Goal: Find specific page/section: Find specific page/section

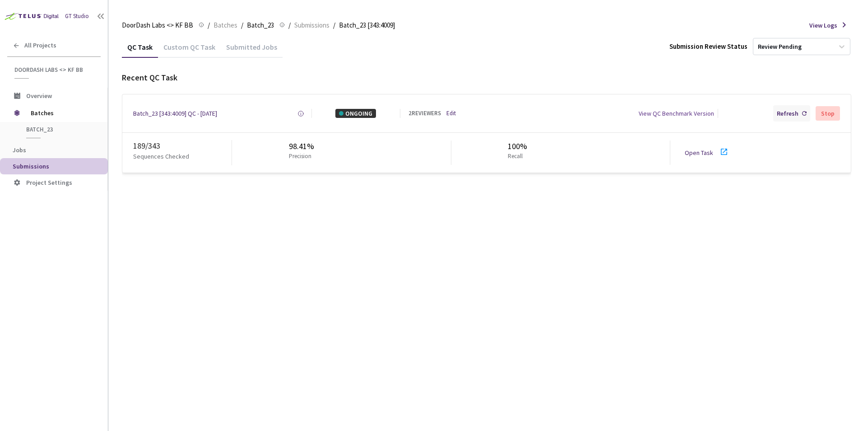
click at [797, 111] on div "Refresh" at bounding box center [788, 113] width 22 height 9
click at [792, 112] on div "Refresh" at bounding box center [788, 113] width 22 height 9
click at [803, 111] on icon at bounding box center [804, 113] width 5 height 5
click at [801, 113] on div "Refresh" at bounding box center [791, 113] width 37 height 16
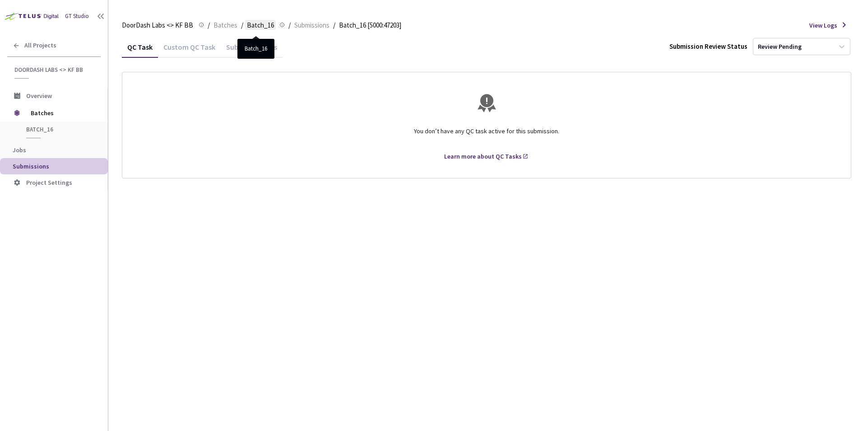
click at [255, 25] on span "Batch_16" at bounding box center [260, 25] width 27 height 11
click at [221, 25] on span "Batches" at bounding box center [226, 25] width 24 height 11
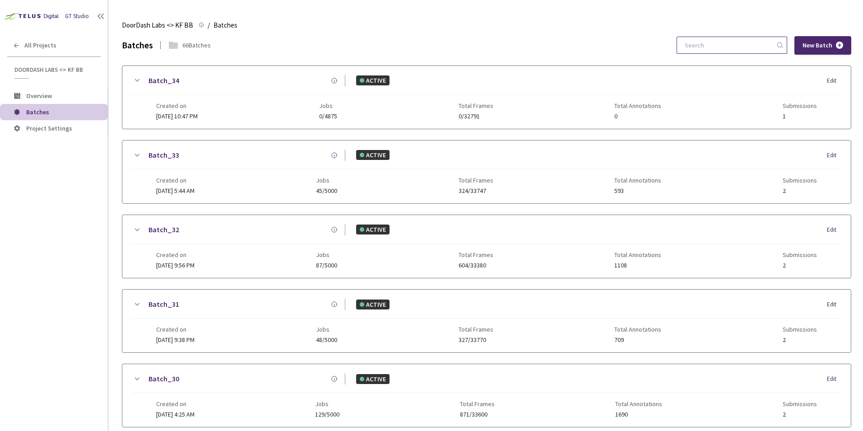
click at [715, 46] on input at bounding box center [727, 45] width 96 height 16
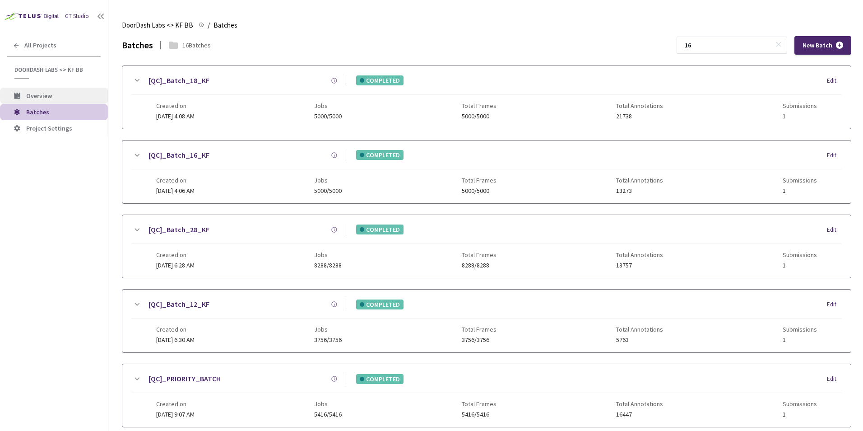
type input "16"
click at [30, 95] on span "Overview" at bounding box center [39, 96] width 26 height 8
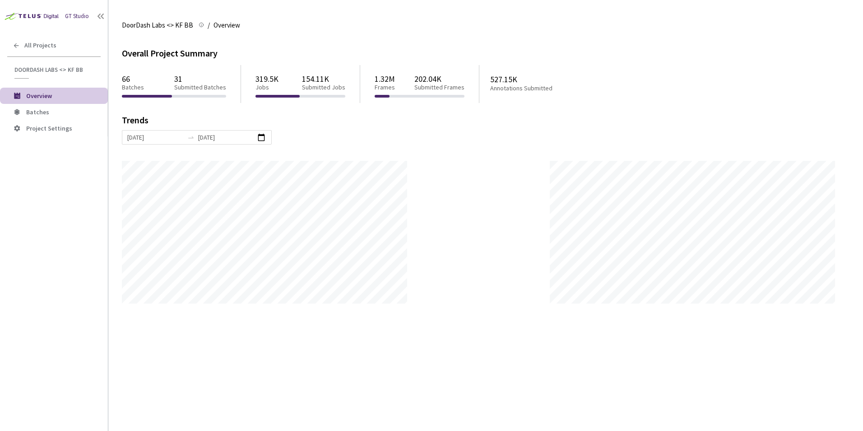
scroll to position [431, 863]
click at [31, 114] on span "Batches" at bounding box center [37, 112] width 23 height 8
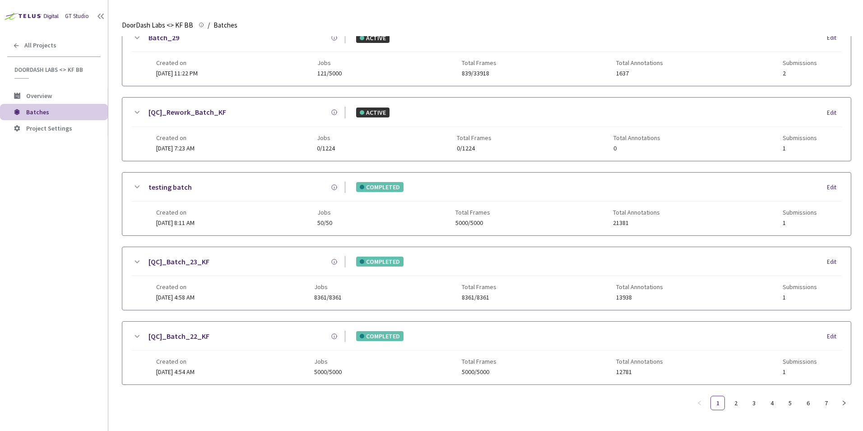
scroll to position [422, 0]
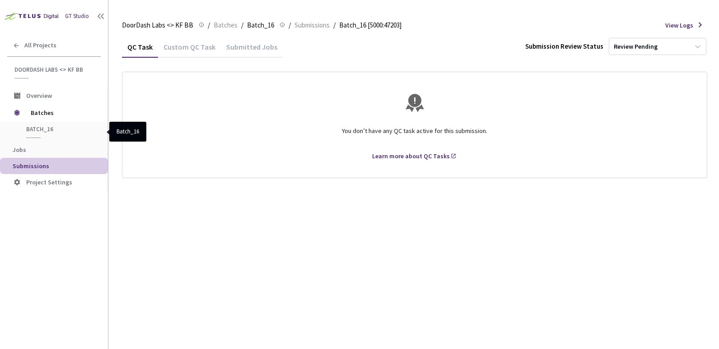
click at [44, 130] on span "Batch_16" at bounding box center [59, 129] width 67 height 8
click at [253, 23] on span "Batch_16" at bounding box center [260, 25] width 27 height 11
click at [253, 24] on span "Batch_16" at bounding box center [260, 25] width 27 height 11
drag, startPoint x: 253, startPoint y: 24, endPoint x: 226, endPoint y: 25, distance: 26.7
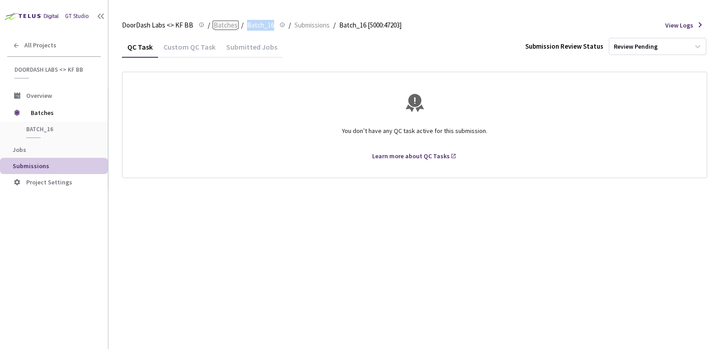
click at [226, 25] on span "Batches" at bounding box center [226, 25] width 24 height 11
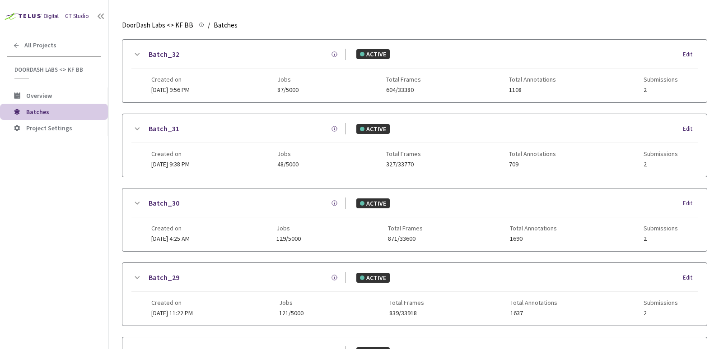
scroll to position [280, 0]
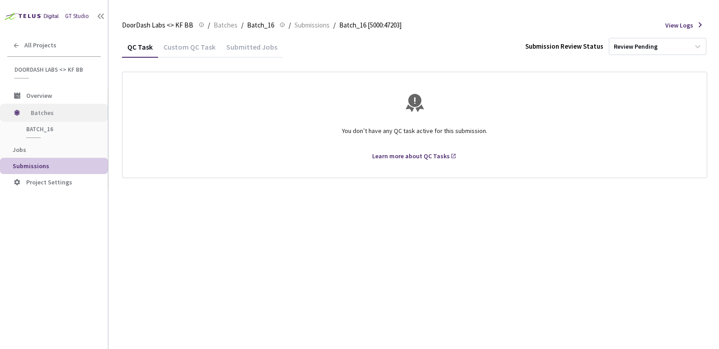
click at [41, 111] on span "Batches" at bounding box center [62, 113] width 62 height 18
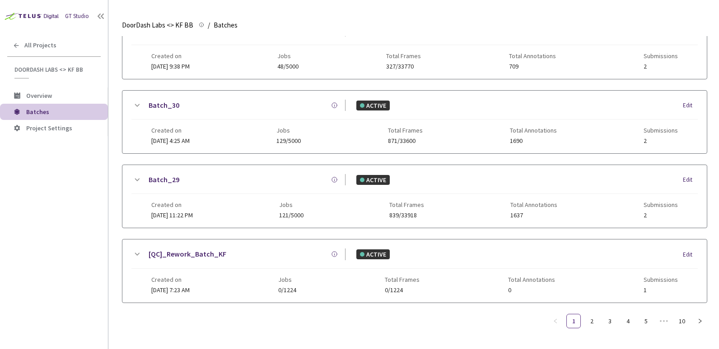
scroll to position [273, 0]
click at [593, 319] on link "2" at bounding box center [592, 322] width 14 height 14
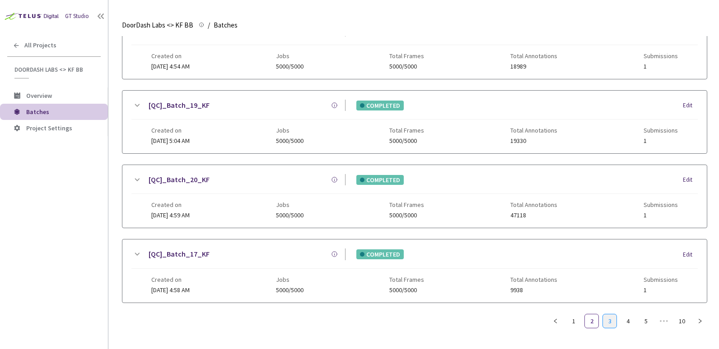
click at [612, 322] on link "3" at bounding box center [610, 322] width 14 height 14
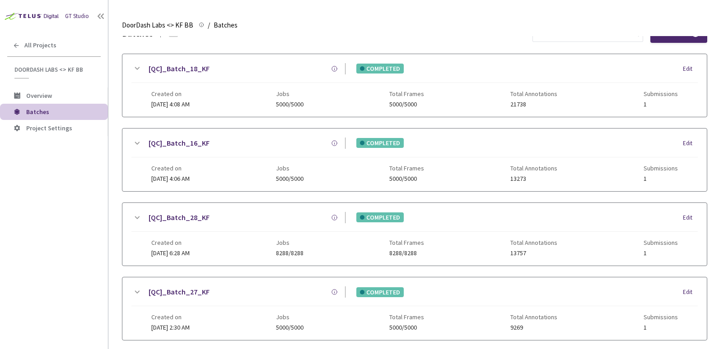
scroll to position [0, 0]
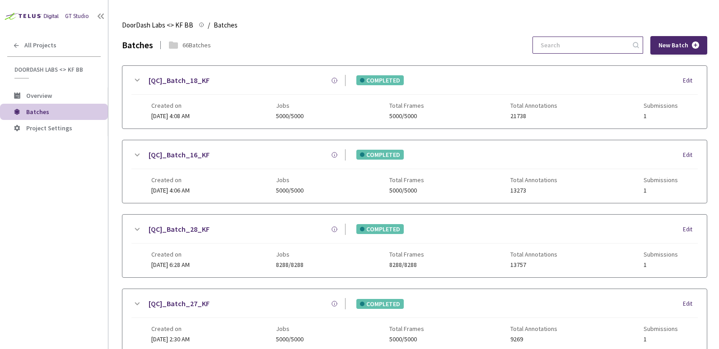
click at [550, 43] on input at bounding box center [583, 45] width 96 height 16
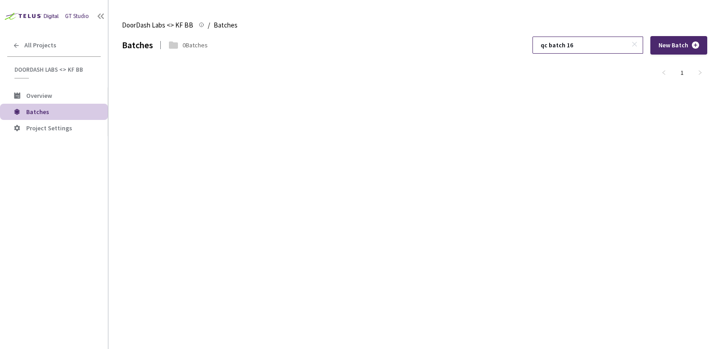
type input "qc batch 16"
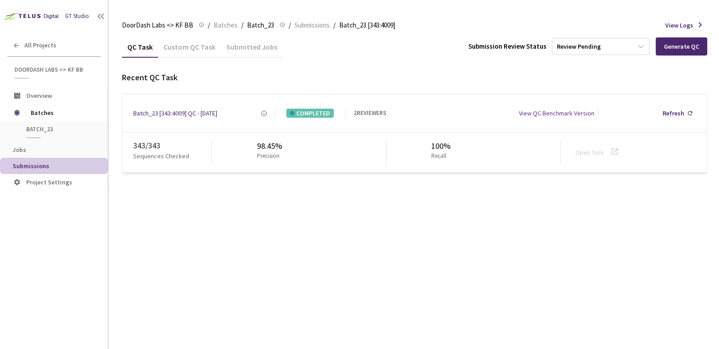
click at [186, 47] on div "Custom QC Task" at bounding box center [189, 49] width 63 height 15
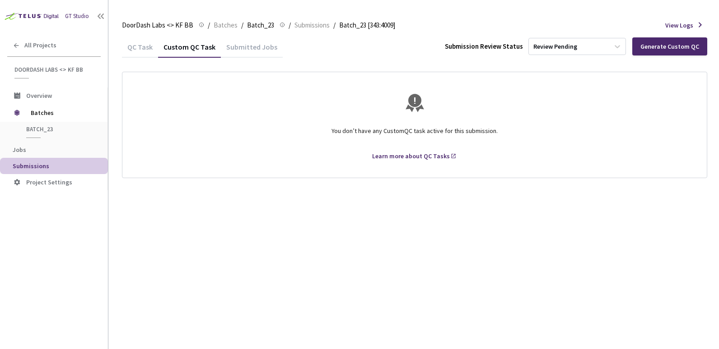
click at [140, 46] on div "QC Task" at bounding box center [140, 49] width 36 height 15
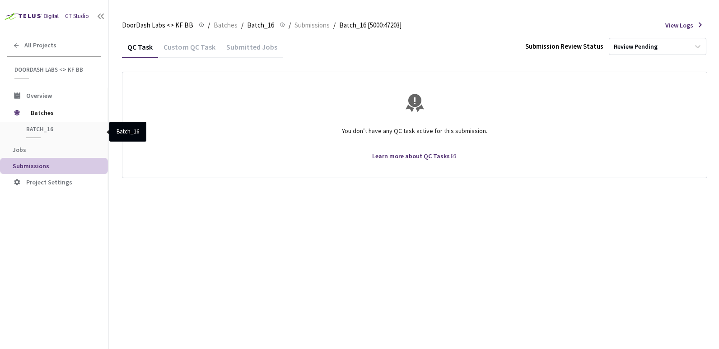
click at [42, 130] on span "Batch_16" at bounding box center [59, 129] width 67 height 8
click at [191, 49] on div "Custom QC Task" at bounding box center [189, 49] width 63 height 15
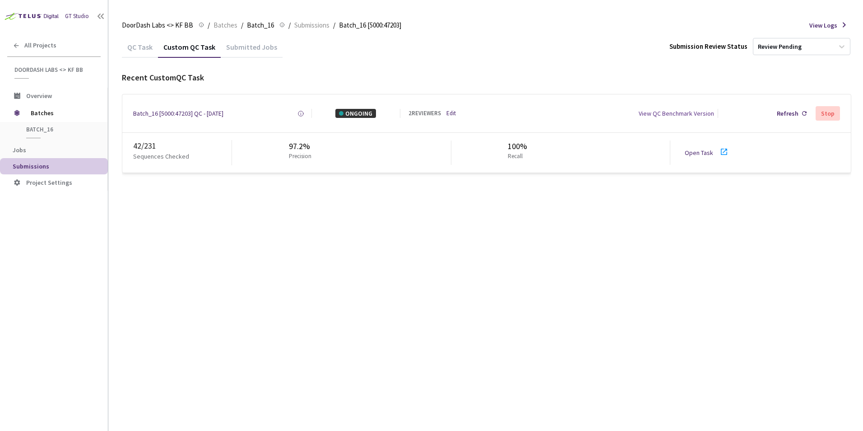
click at [718, 151] on icon at bounding box center [724, 151] width 11 height 11
